Goal: Find specific page/section: Find specific page/section

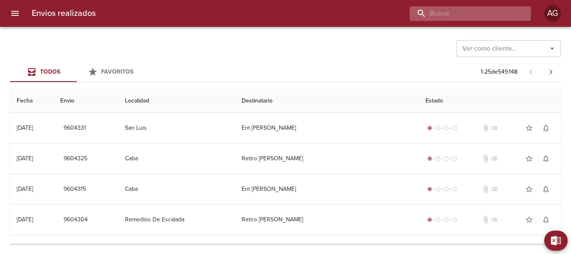
click at [486, 15] on input "buscar" at bounding box center [463, 13] width 107 height 15
paste input "00269170"
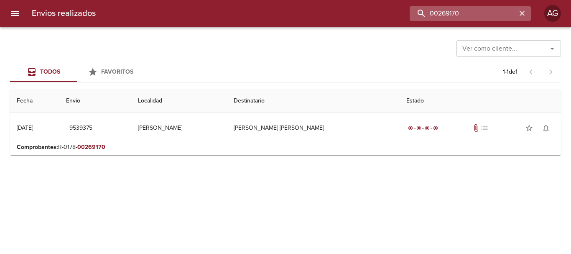
click at [459, 18] on input "00269170" at bounding box center [463, 13] width 107 height 15
click at [459, 18] on input "9539375" at bounding box center [463, 13] width 107 height 15
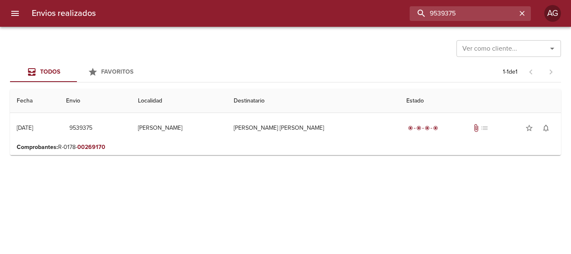
type input "9539375"
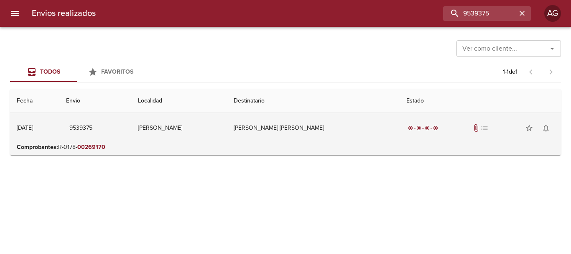
click at [327, 121] on td "[PERSON_NAME] [PERSON_NAME]" at bounding box center [313, 128] width 172 height 30
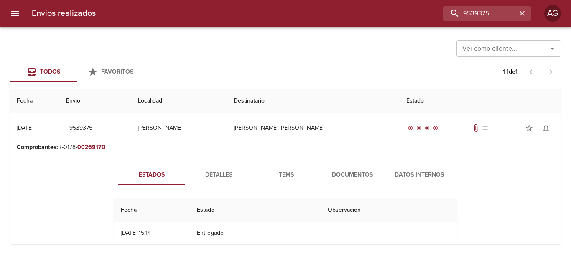
click at [341, 174] on span "Documentos" at bounding box center [352, 175] width 57 height 10
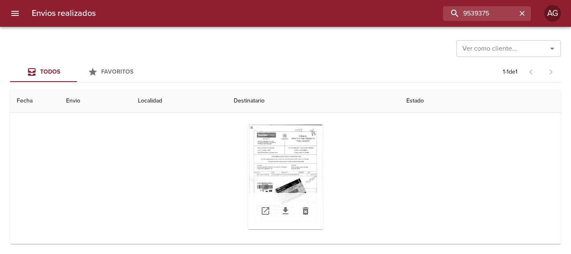
scroll to position [84, 0]
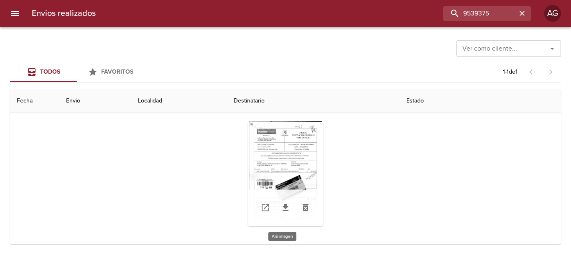
click at [281, 155] on div "Tabla de envíos del cliente" at bounding box center [285, 173] width 75 height 105
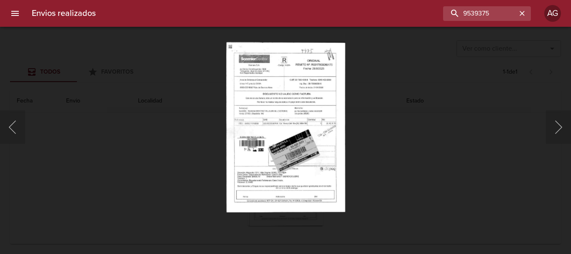
click at [384, 163] on div "Lightbox" at bounding box center [285, 127] width 571 height 254
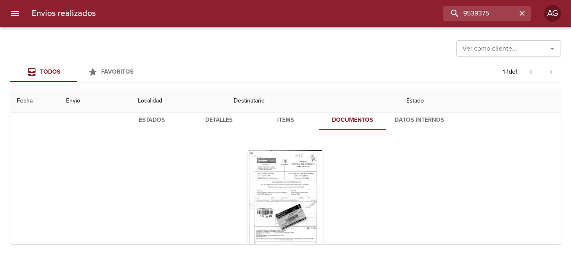
scroll to position [0, 0]
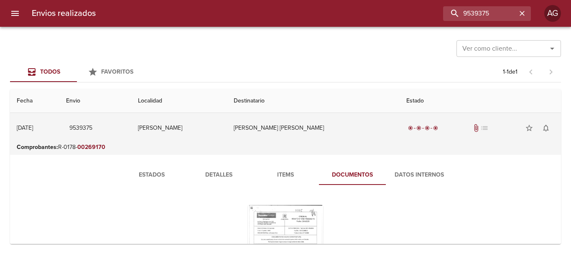
click at [327, 130] on td "[PERSON_NAME] [PERSON_NAME]" at bounding box center [313, 128] width 172 height 30
